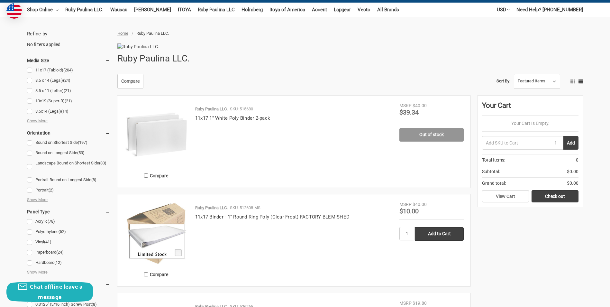
scroll to position [64, 0]
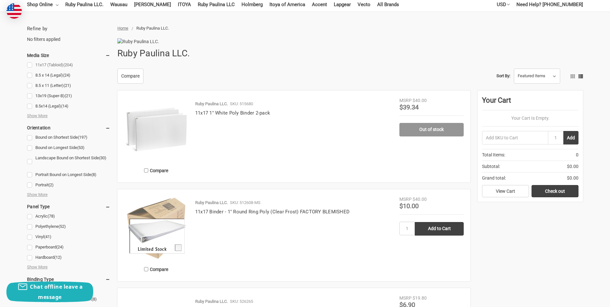
click at [60, 61] on link "11x17 (Tabloid) (204)" at bounding box center [68, 65] width 83 height 9
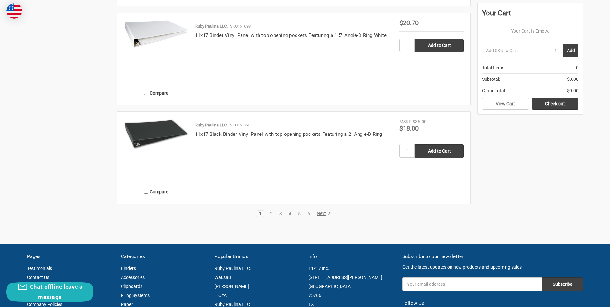
scroll to position [1129, 0]
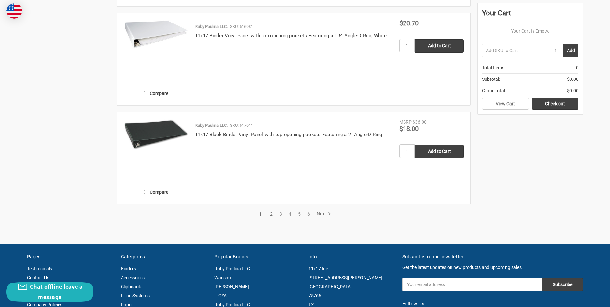
click at [271, 216] on link "2" at bounding box center [271, 214] width 7 height 5
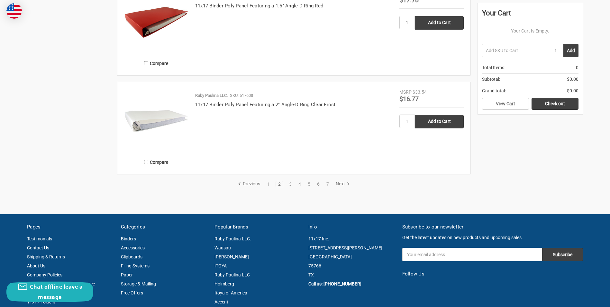
scroll to position [1129, 0]
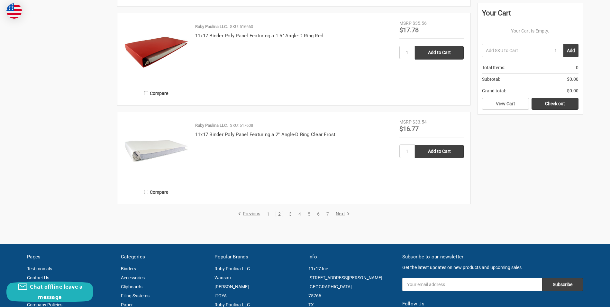
click at [292, 216] on link "3" at bounding box center [290, 214] width 7 height 5
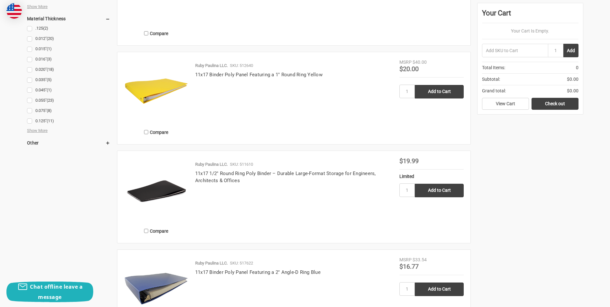
scroll to position [836, 0]
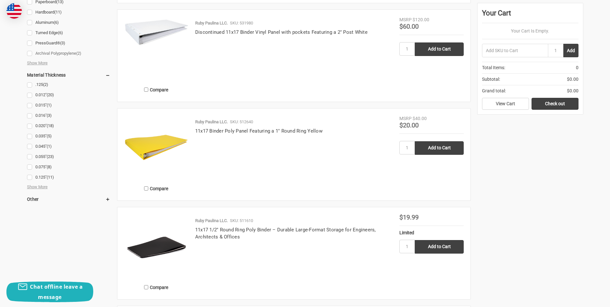
click at [57, 53] on link "Archival Polypropylene (2)" at bounding box center [68, 53] width 83 height 9
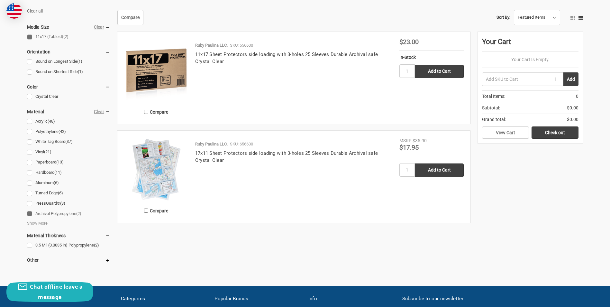
scroll to position [184, 0]
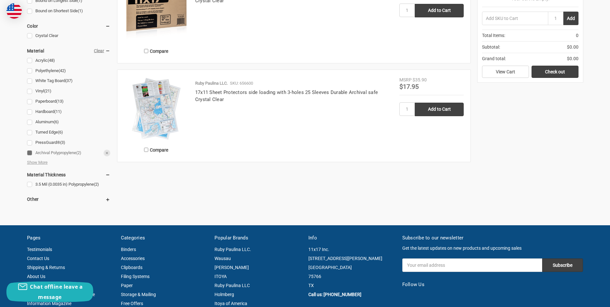
click at [31, 149] on link "Archival Polypropylene (2)" at bounding box center [68, 153] width 83 height 9
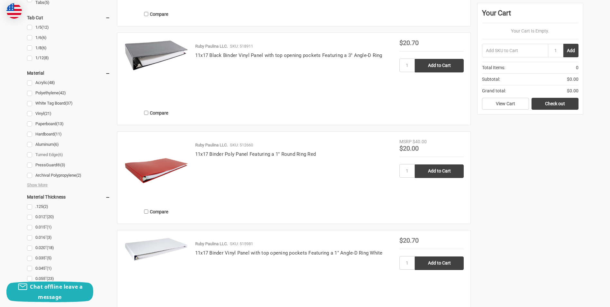
scroll to position [708, 0]
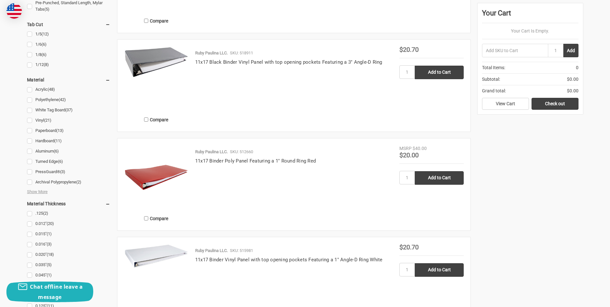
click at [44, 195] on div "Acrylic (48) Polyethylene (42) White Tag Board (37) Vinyl (21) (13) (11) (6)" at bounding box center [68, 139] width 83 height 109
click at [43, 189] on span "Show More" at bounding box center [37, 191] width 21 height 6
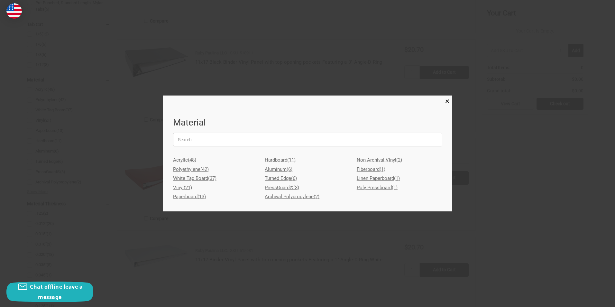
click at [288, 225] on div at bounding box center [307, 153] width 615 height 307
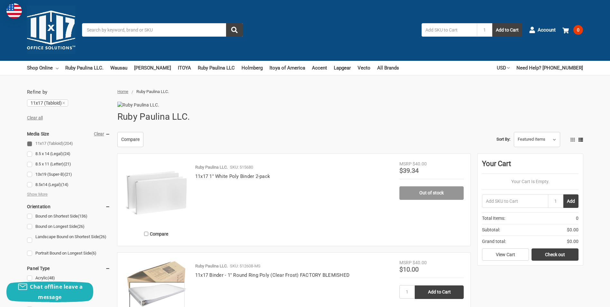
scroll to position [0, 0]
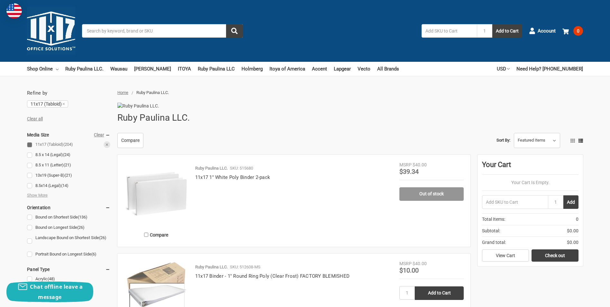
click at [30, 145] on link "11x17 (Tabloid) (204)" at bounding box center [68, 144] width 83 height 9
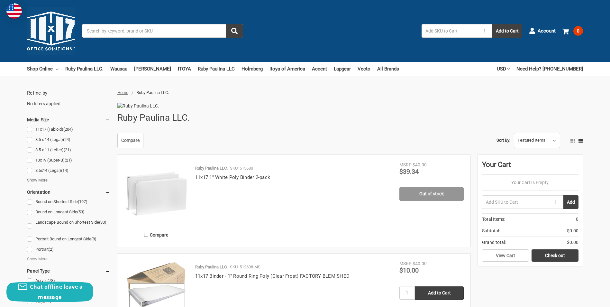
click at [38, 178] on span "Show More" at bounding box center [37, 180] width 21 height 6
click at [29, 160] on link "13x19 (Super-B) (21)" at bounding box center [68, 160] width 83 height 9
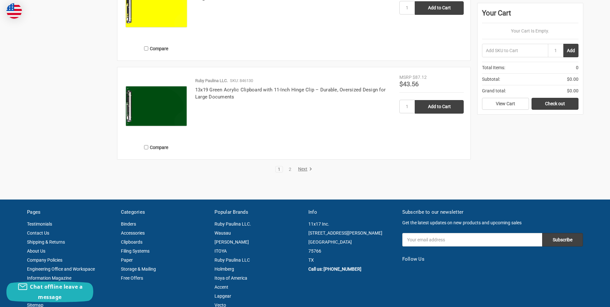
scroll to position [1158, 0]
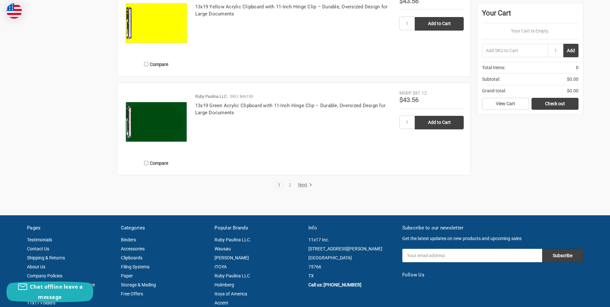
click at [302, 188] on link "Next" at bounding box center [304, 185] width 16 height 6
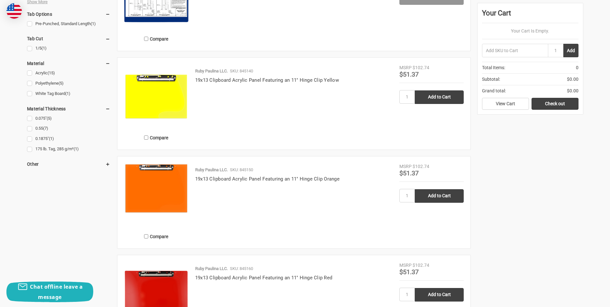
scroll to position [511, 0]
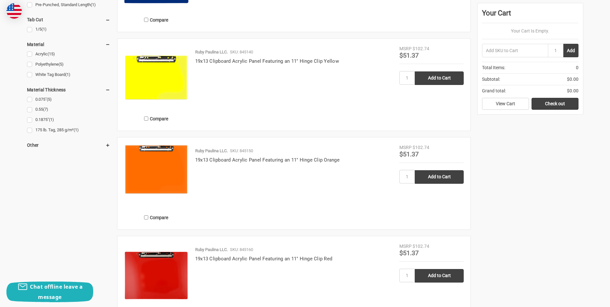
click at [36, 145] on h5 "Other" at bounding box center [68, 145] width 83 height 8
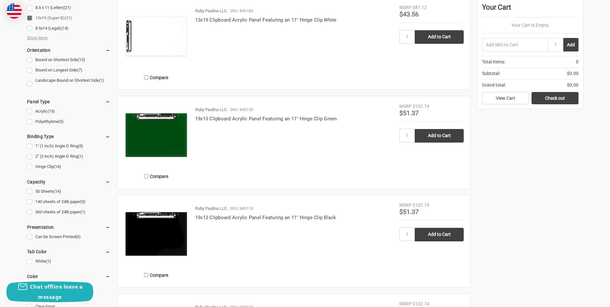
scroll to position [0, 0]
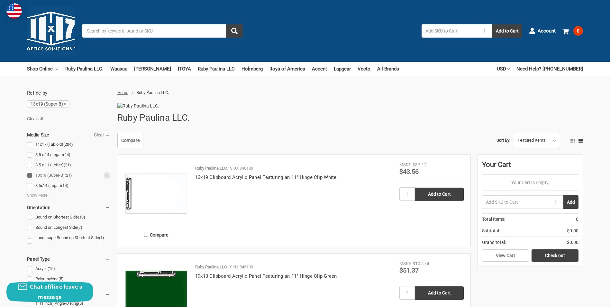
click at [29, 177] on link "13x19 (Super-B) (21)" at bounding box center [68, 175] width 83 height 9
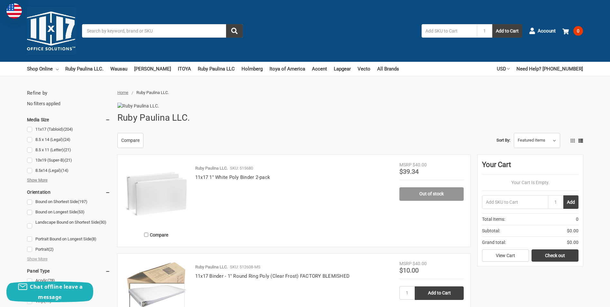
click at [41, 180] on span "Show More" at bounding box center [37, 180] width 21 height 6
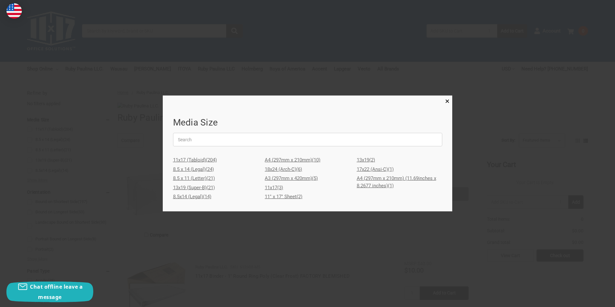
click at [278, 188] on link "11x17 (3)" at bounding box center [308, 187] width 86 height 9
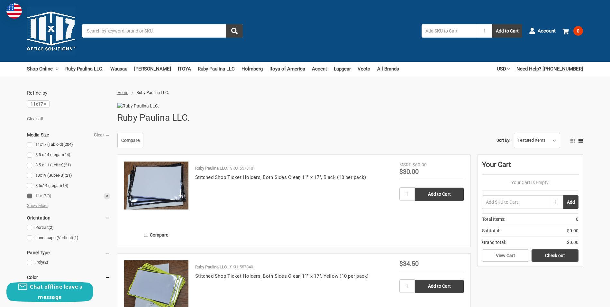
click at [31, 192] on link "11x17 (3)" at bounding box center [68, 196] width 83 height 9
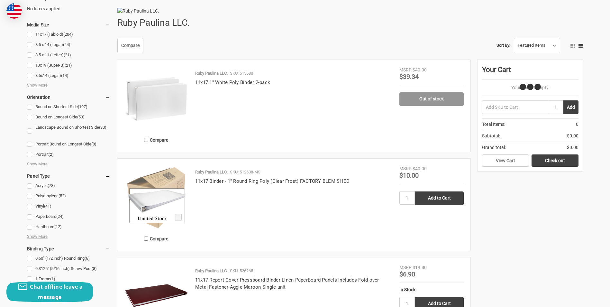
scroll to position [96, 0]
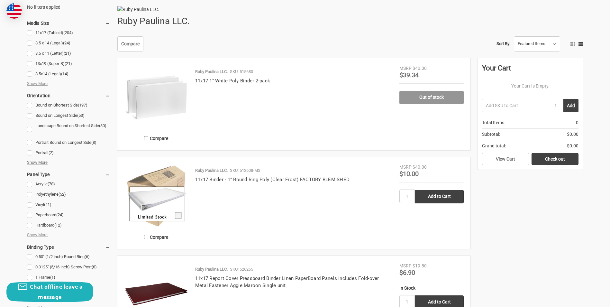
click at [47, 162] on span "Show More" at bounding box center [37, 162] width 21 height 6
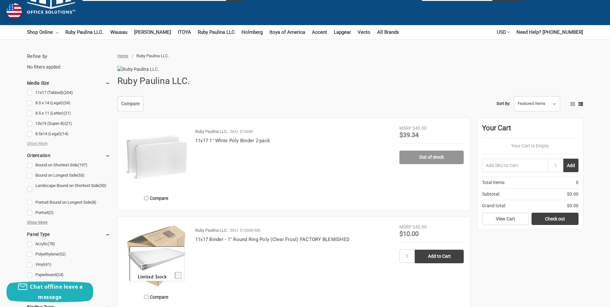
scroll to position [0, 0]
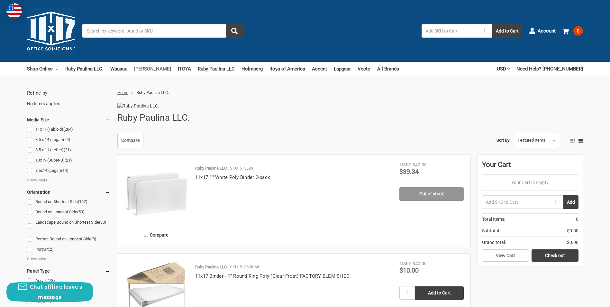
click at [145, 70] on link "[PERSON_NAME]" at bounding box center [152, 69] width 37 height 14
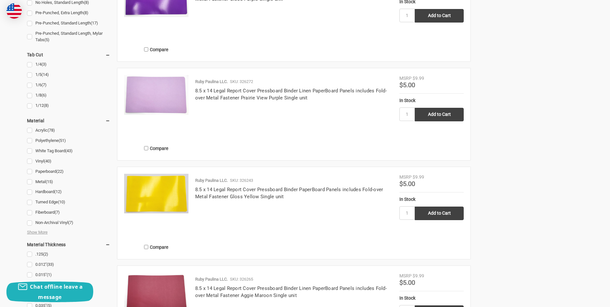
scroll to position [711, 0]
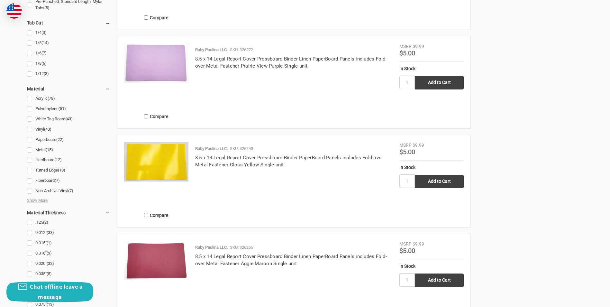
click at [42, 196] on li "Non-Archival Vinyl (7)" at bounding box center [68, 192] width 83 height 10
click at [43, 200] on span "Show More" at bounding box center [37, 200] width 21 height 6
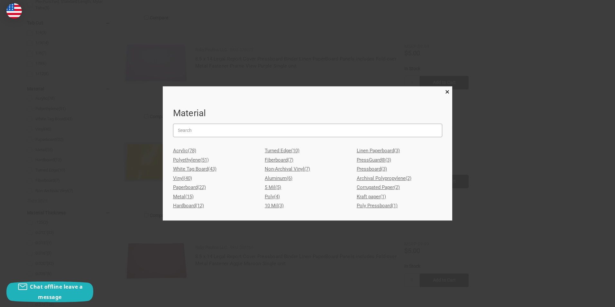
click at [260, 147] on div "Material Acrylic (78) Polyethylene (51) White Tag Board (43) Vinyl (40) Paperbo…" at bounding box center [307, 153] width 289 height 134
click at [191, 206] on link "Hardboard (12)" at bounding box center [216, 205] width 86 height 9
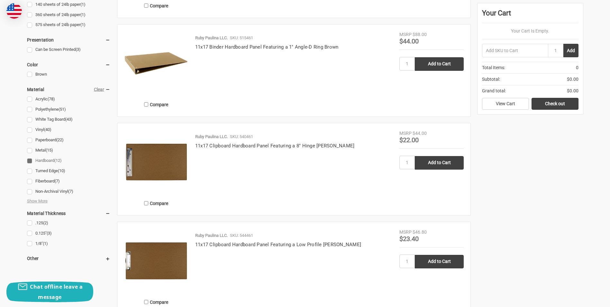
scroll to position [322, 0]
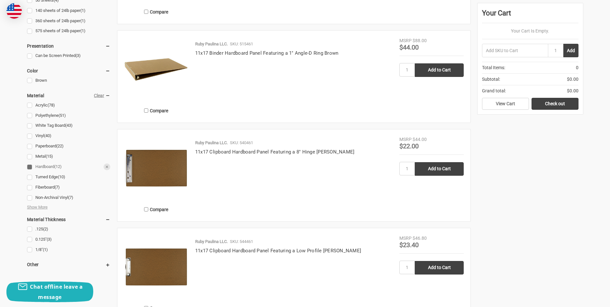
click at [27, 167] on link "Hardboard (12)" at bounding box center [68, 166] width 83 height 9
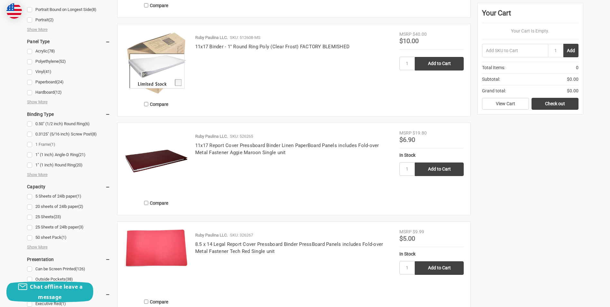
scroll to position [257, 0]
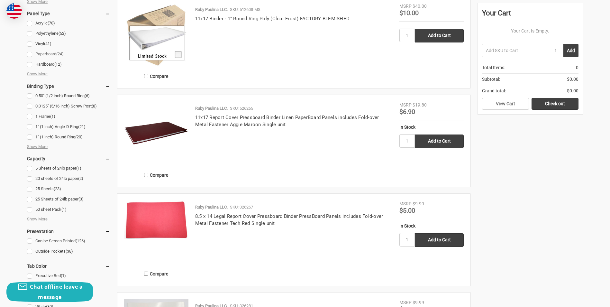
click at [30, 54] on link "Paperboard (24)" at bounding box center [68, 54] width 83 height 9
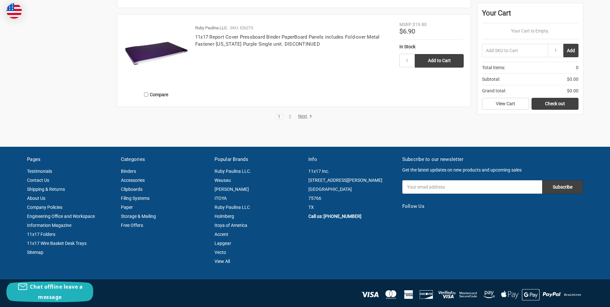
scroll to position [1225, 0]
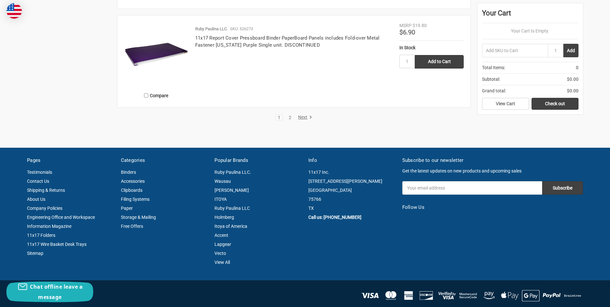
click at [290, 120] on link "2" at bounding box center [290, 117] width 7 height 5
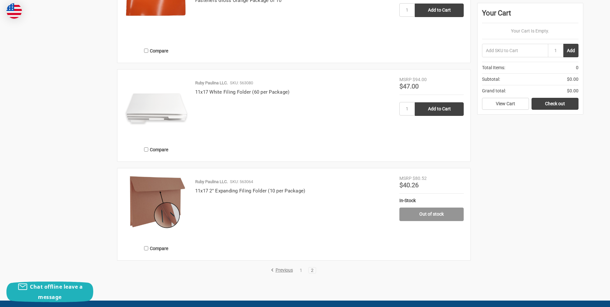
scroll to position [1065, 0]
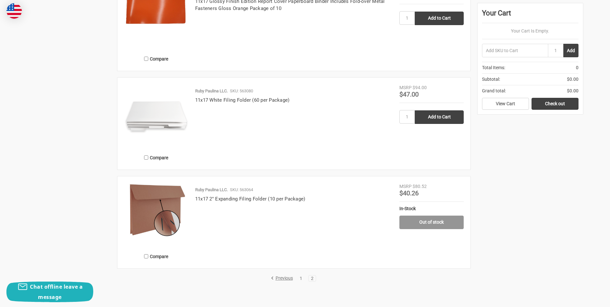
click at [301, 280] on link "1" at bounding box center [301, 278] width 7 height 5
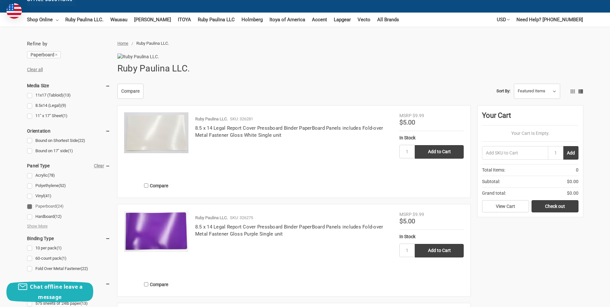
scroll to position [96, 0]
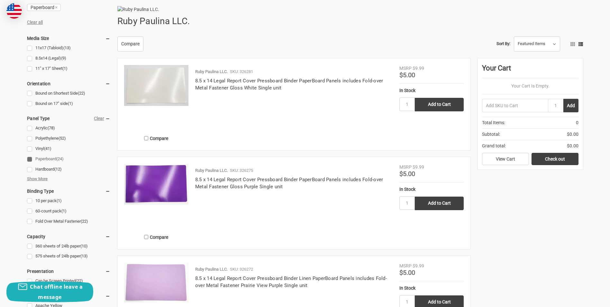
click at [41, 177] on span "Show More" at bounding box center [37, 179] width 21 height 6
click at [30, 159] on link "Paperboard (24)" at bounding box center [68, 159] width 83 height 9
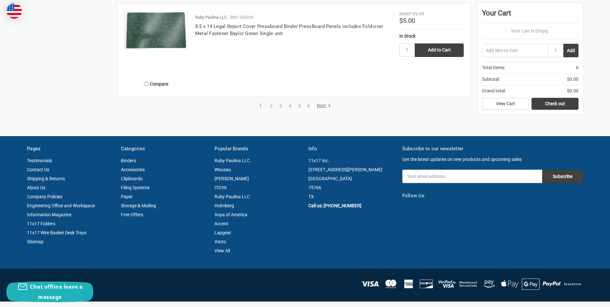
scroll to position [1225, 0]
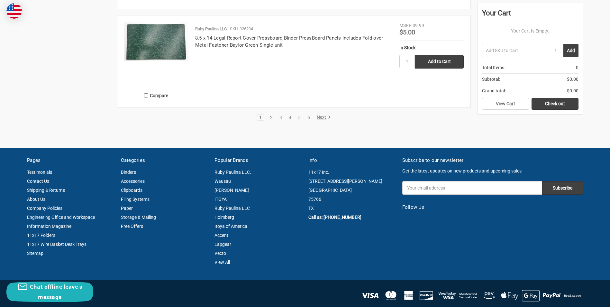
click at [270, 120] on link "2" at bounding box center [271, 117] width 7 height 5
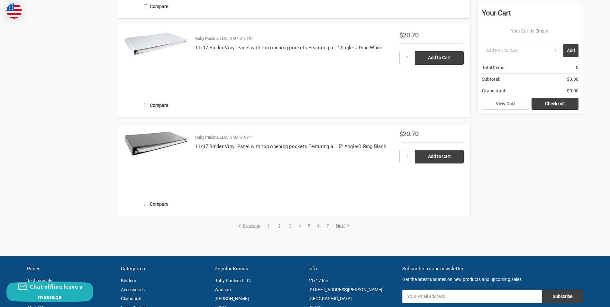
scroll to position [1129, 0]
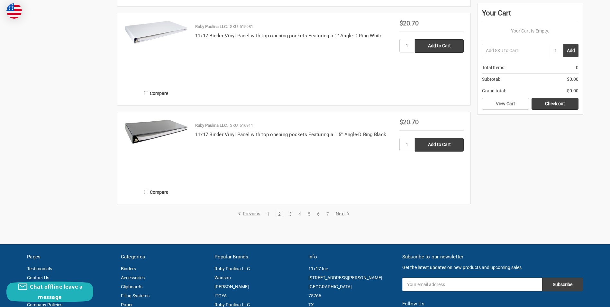
click at [292, 216] on link "3" at bounding box center [290, 214] width 7 height 5
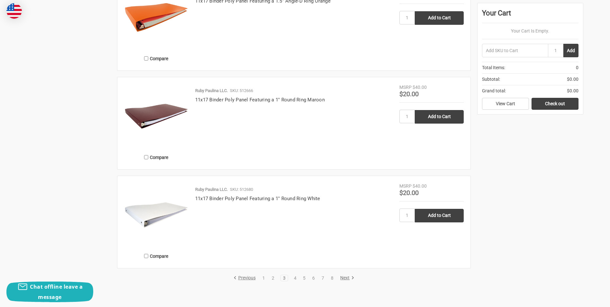
scroll to position [1065, 0]
click at [296, 280] on link "4" at bounding box center [295, 278] width 7 height 5
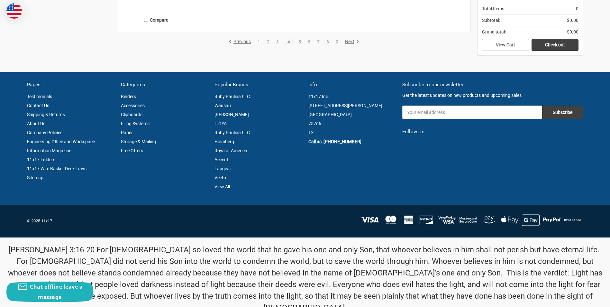
scroll to position [1290, 0]
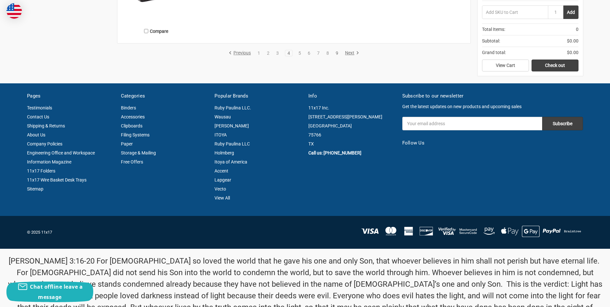
click at [337, 55] on link "9" at bounding box center [337, 53] width 7 height 5
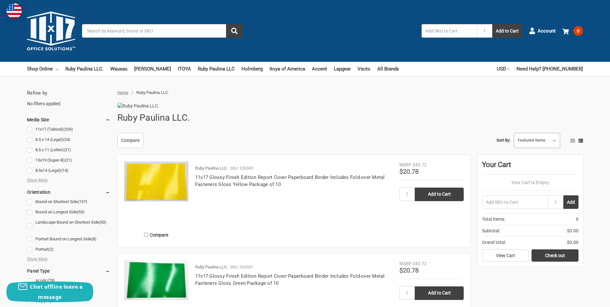
click at [552, 148] on select "Featured Items Newest Items Best Selling A to Z Z to A By Review Price: Ascendi…" at bounding box center [537, 140] width 46 height 15
click at [514, 146] on select "Featured Items Newest Items Best Selling A to Z Z to A By Review Price: Ascendi…" at bounding box center [537, 140] width 46 height 15
click at [554, 148] on select "Featured Items Newest Items Best Selling A to Z Z to A By Review Price: Ascendi…" at bounding box center [537, 140] width 46 height 15
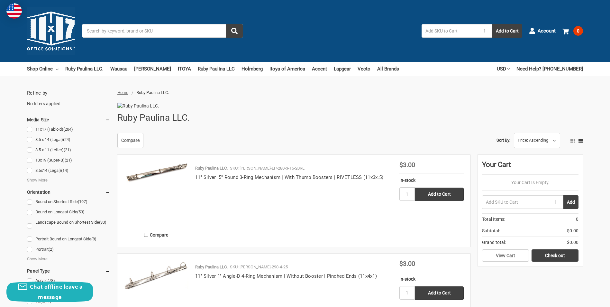
select select "pricedesc"
click at [514, 146] on select "Featured Items Newest Items Best Selling A to Z Z to A By Review Price: Ascendi…" at bounding box center [537, 140] width 46 height 15
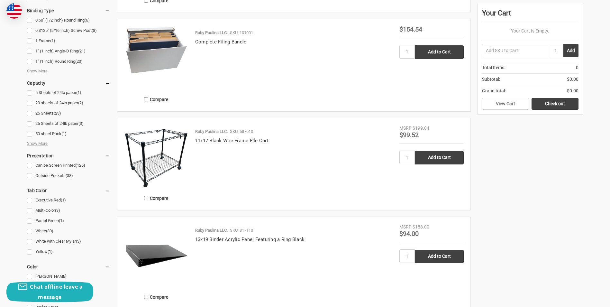
scroll to position [322, 0]
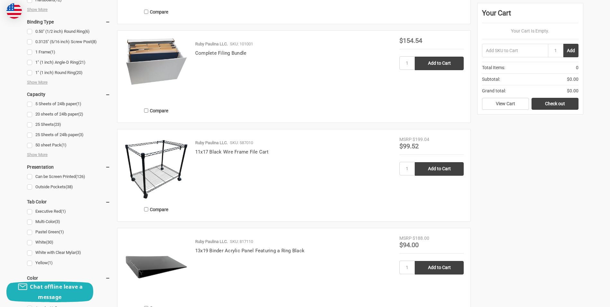
click at [150, 84] on img at bounding box center [156, 61] width 64 height 48
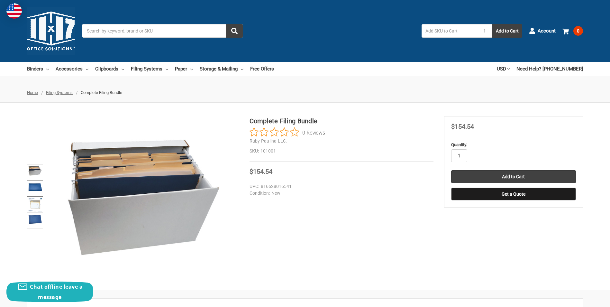
click at [33, 191] on img at bounding box center [35, 186] width 14 height 10
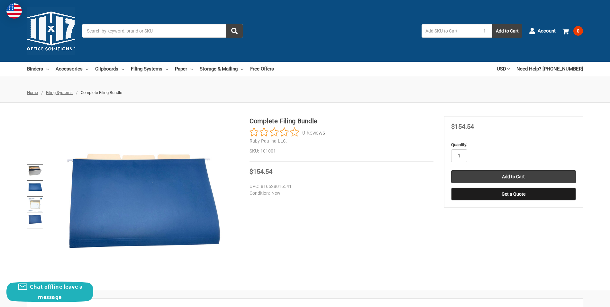
click at [33, 166] on img at bounding box center [35, 170] width 14 height 10
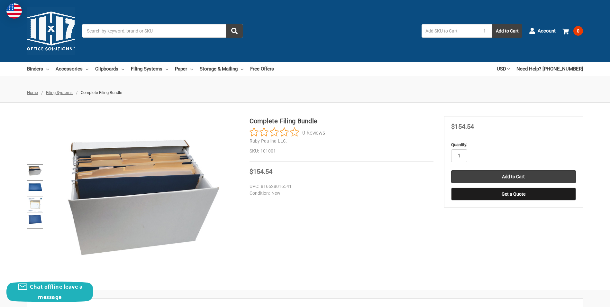
click at [37, 227] on link at bounding box center [35, 221] width 16 height 16
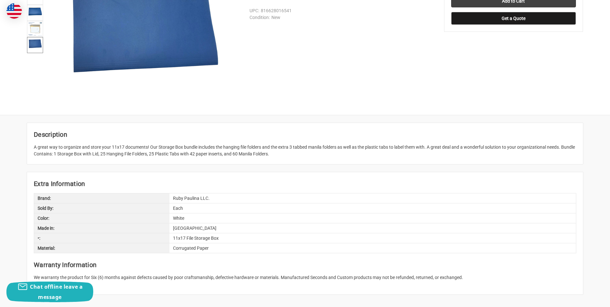
scroll to position [322, 0]
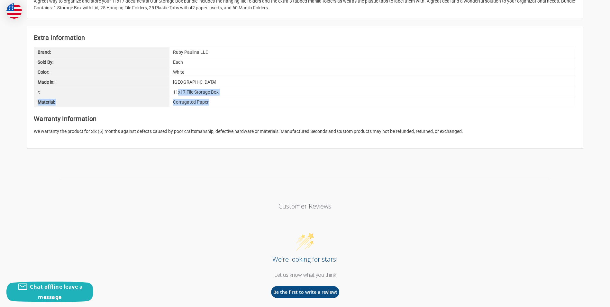
drag, startPoint x: 178, startPoint y: 92, endPoint x: 223, endPoint y: 98, distance: 45.1
click at [223, 98] on div "Brand: Ruby Paulina LLC. Sold By: Each Color: White Made in: USA •: 11x17 File …" at bounding box center [305, 77] width 543 height 60
click at [223, 98] on div "Corrugated Paper" at bounding box center [372, 102] width 407 height 10
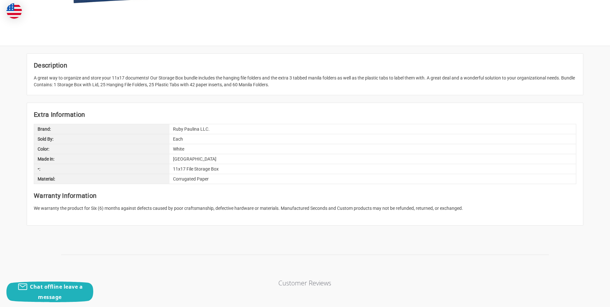
scroll to position [193, 0]
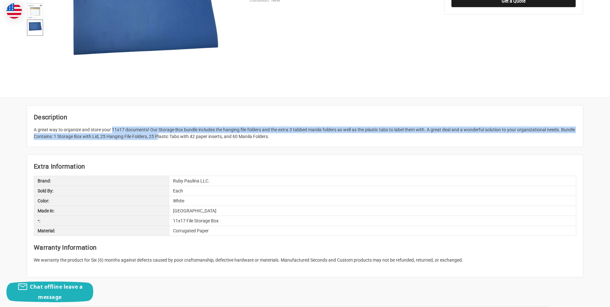
drag, startPoint x: 95, startPoint y: 133, endPoint x: 156, endPoint y: 143, distance: 62.0
click at [156, 143] on article "Description A great way to organize and store your 11x17 documents! Our Storage…" at bounding box center [305, 125] width 556 height 41
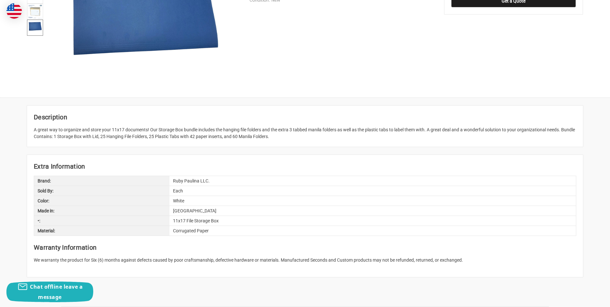
drag, startPoint x: 423, startPoint y: 119, endPoint x: 517, endPoint y: 138, distance: 95.7
click at [517, 138] on article "Description A great way to organize and store your 11x17 documents! Our Storage…" at bounding box center [305, 125] width 556 height 41
drag, startPoint x: 517, startPoint y: 138, endPoint x: 516, endPoint y: 135, distance: 3.6
click at [518, 135] on div "A great way to organize and store your 11x17 documents! Our Storage Box bundle …" at bounding box center [305, 133] width 543 height 14
drag, startPoint x: 179, startPoint y: 132, endPoint x: 300, endPoint y: 140, distance: 120.9
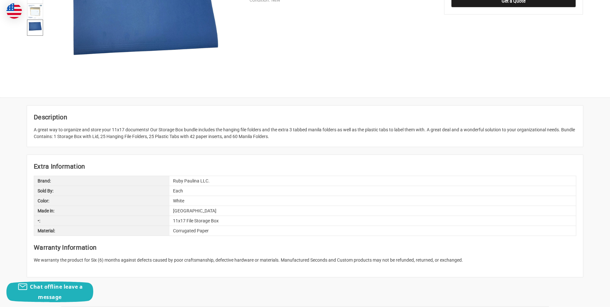
click at [300, 140] on article "Description A great way to organize and store your 11x17 documents! Our Storage…" at bounding box center [305, 125] width 556 height 41
click at [102, 135] on div "A great way to organize and store your 11x17 documents! Our Storage Box bundle …" at bounding box center [305, 133] width 543 height 14
drag, startPoint x: 76, startPoint y: 138, endPoint x: 162, endPoint y: 144, distance: 86.4
click at [162, 144] on article "Description A great way to organize and store your 11x17 documents! Our Storage…" at bounding box center [305, 125] width 556 height 41
click at [199, 138] on div "A great way to organize and store your 11x17 documents! Our Storage Box bundle …" at bounding box center [305, 133] width 543 height 14
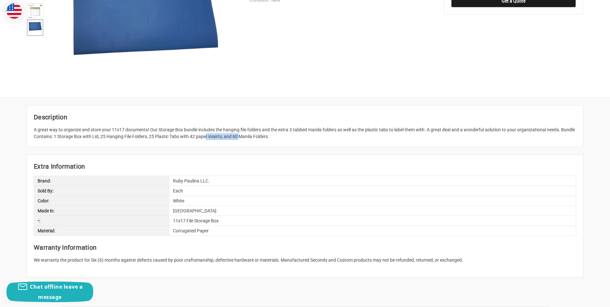
drag, startPoint x: 203, startPoint y: 136, endPoint x: 238, endPoint y: 140, distance: 35.0
click at [238, 140] on article "Description A great way to organize and store your 11x17 documents! Our Storage…" at bounding box center [305, 125] width 556 height 41
click at [238, 139] on div "A great way to organize and store your 11x17 documents! Our Storage Box bundle …" at bounding box center [305, 133] width 543 height 14
click at [328, 136] on div "A great way to organize and store your 11x17 documents! Our Storage Box bundle …" at bounding box center [305, 133] width 543 height 14
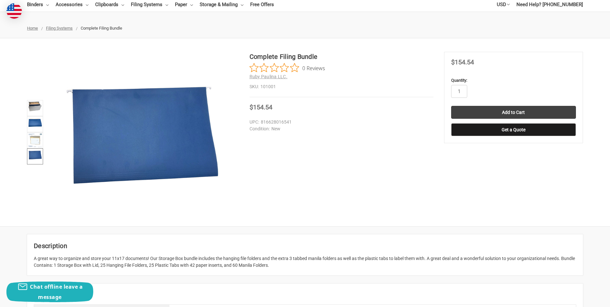
scroll to position [0, 0]
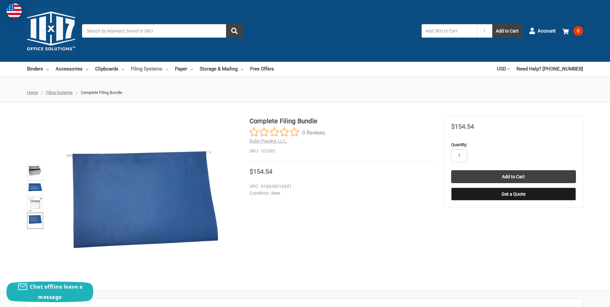
click at [146, 69] on link "Filing Systems" at bounding box center [149, 69] width 37 height 14
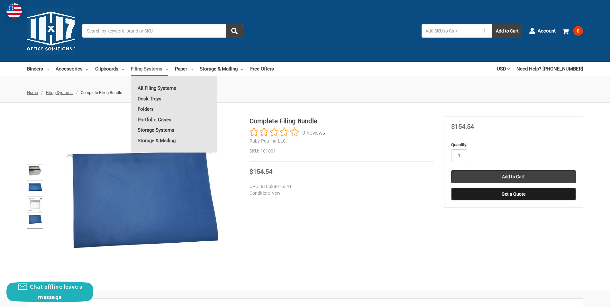
click at [173, 127] on link "Storage Systems" at bounding box center [174, 130] width 87 height 10
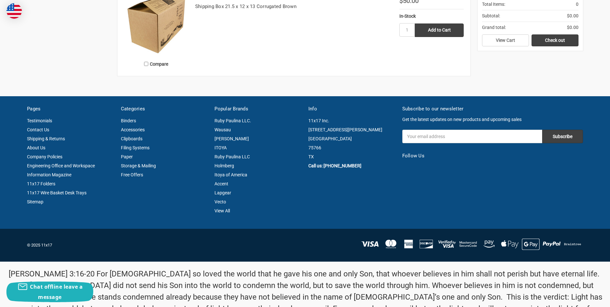
scroll to position [1255, 0]
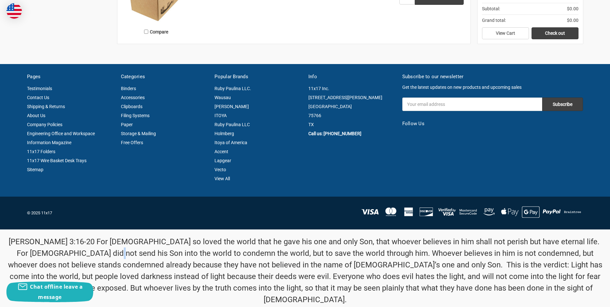
drag, startPoint x: 26, startPoint y: 250, endPoint x: 78, endPoint y: 252, distance: 52.5
click at [78, 253] on p "[PERSON_NAME] 3:16-20 For [DEMOGRAPHIC_DATA] so loved the world that he gave hi…" at bounding box center [305, 270] width 603 height 69
drag, startPoint x: 78, startPoint y: 252, endPoint x: 24, endPoint y: 237, distance: 56.3
click at [23, 238] on p "[PERSON_NAME] 3:16-20 For [DEMOGRAPHIC_DATA] so loved the world that he gave hi…" at bounding box center [305, 270] width 603 height 69
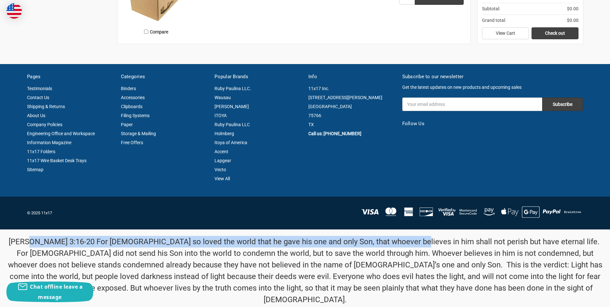
drag, startPoint x: 25, startPoint y: 237, endPoint x: 396, endPoint y: 241, distance: 370.8
click at [396, 241] on p "[PERSON_NAME] 3:16-20 For [DEMOGRAPHIC_DATA] so loved the world that he gave hi…" at bounding box center [305, 270] width 603 height 69
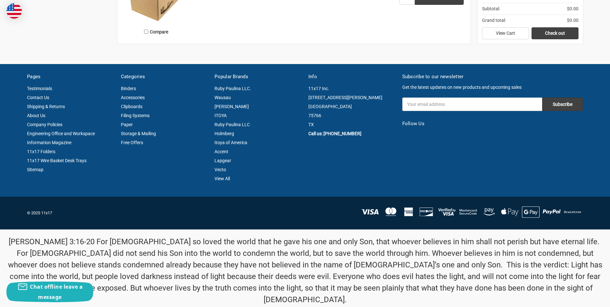
drag, startPoint x: 396, startPoint y: 241, endPoint x: 241, endPoint y: 252, distance: 155.4
click at [242, 253] on p "[PERSON_NAME] 3:16-20 For [DEMOGRAPHIC_DATA] so loved the world that he gave hi…" at bounding box center [305, 270] width 603 height 69
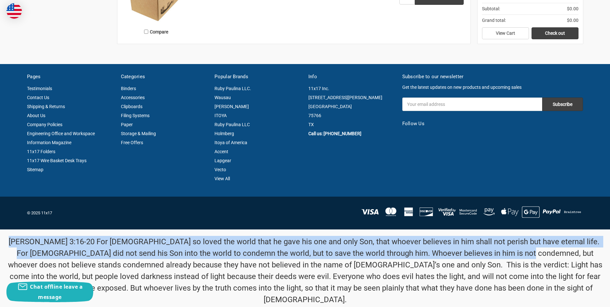
drag, startPoint x: 192, startPoint y: 231, endPoint x: 498, endPoint y: 253, distance: 307.0
click at [498, 253] on div "[PERSON_NAME] 3:16-20 For [DEMOGRAPHIC_DATA] so loved the world that he gave hi…" at bounding box center [305, 270] width 603 height 82
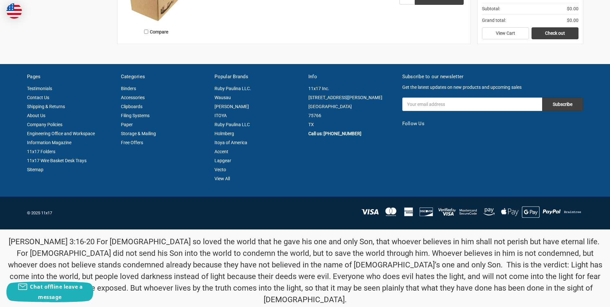
click at [474, 261] on p "[PERSON_NAME] 3:16-20 For [DEMOGRAPHIC_DATA] so loved the world that he gave hi…" at bounding box center [305, 270] width 603 height 69
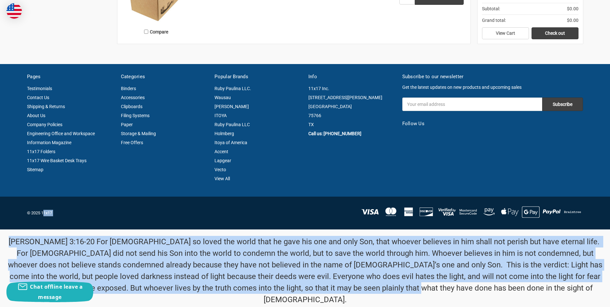
drag, startPoint x: 409, startPoint y: 276, endPoint x: 47, endPoint y: 217, distance: 366.3
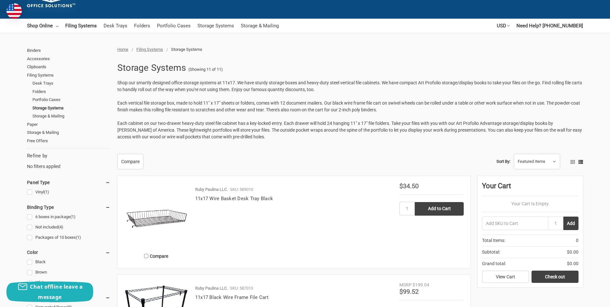
scroll to position [0, 0]
